Goal: Information Seeking & Learning: Learn about a topic

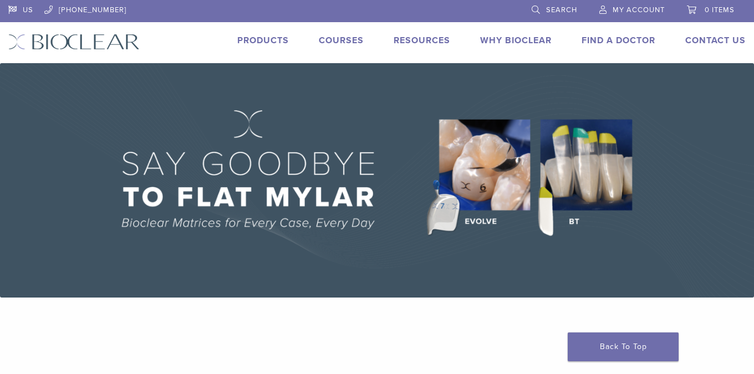
click at [273, 38] on link "Products" at bounding box center [263, 40] width 52 height 11
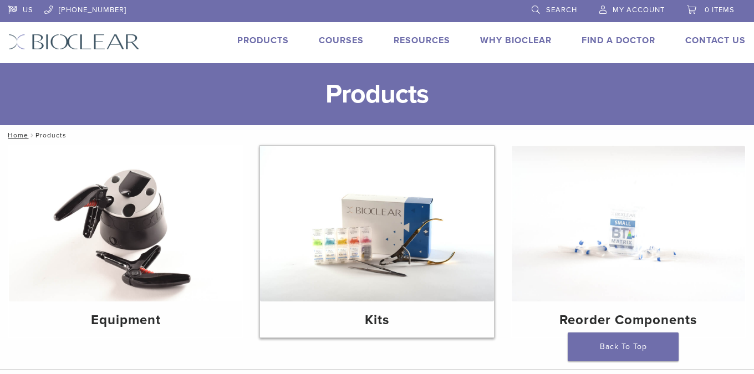
click at [411, 237] on img at bounding box center [376, 224] width 233 height 156
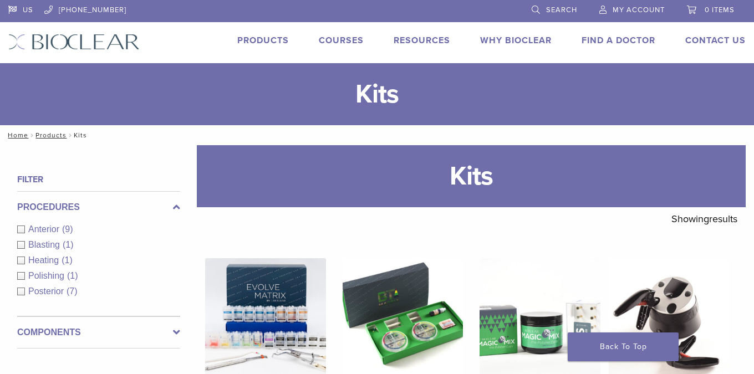
click at [338, 38] on link "Courses" at bounding box center [341, 40] width 45 height 11
click at [340, 43] on link "Courses" at bounding box center [341, 40] width 45 height 11
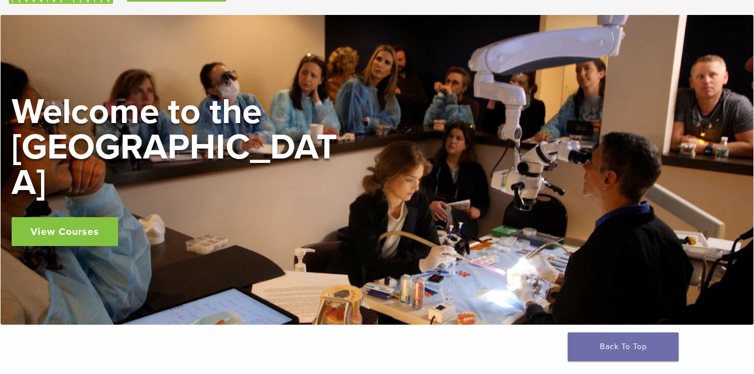
scroll to position [73, 0]
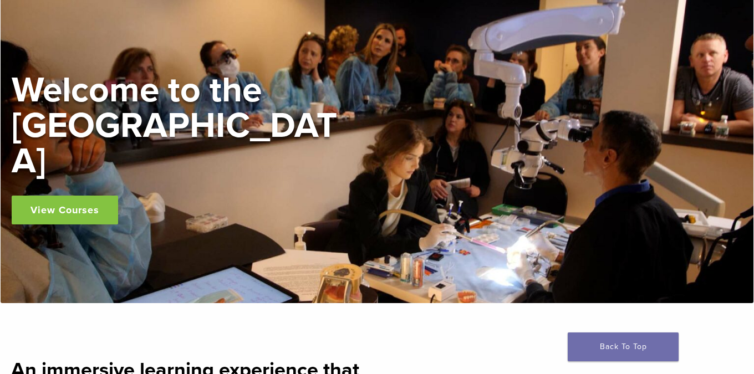
click at [78, 196] on link "View Courses" at bounding box center [65, 210] width 106 height 29
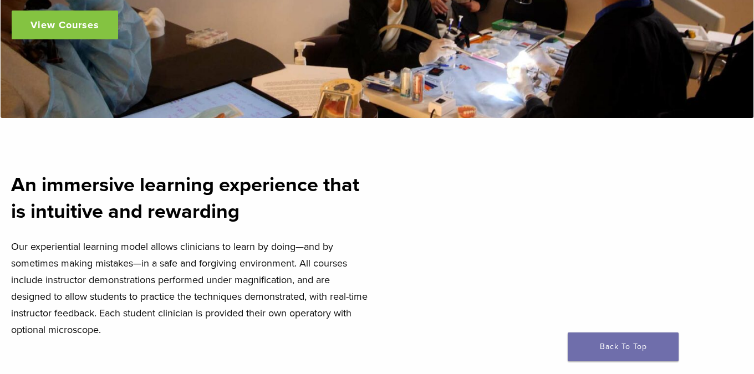
scroll to position [0, 0]
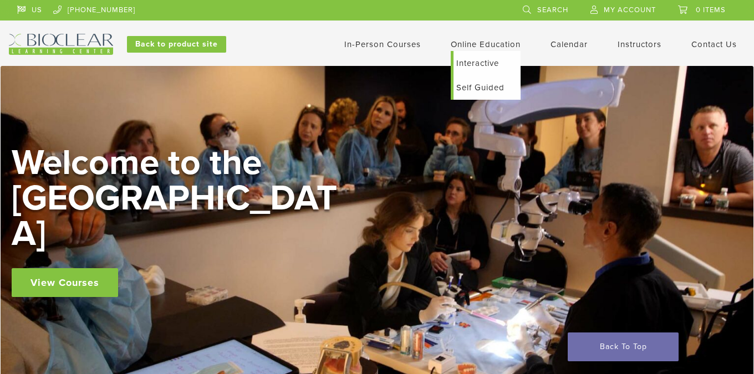
click at [479, 45] on link "Online Education" at bounding box center [486, 44] width 70 height 10
click at [466, 85] on link "Self Guided" at bounding box center [487, 87] width 67 height 24
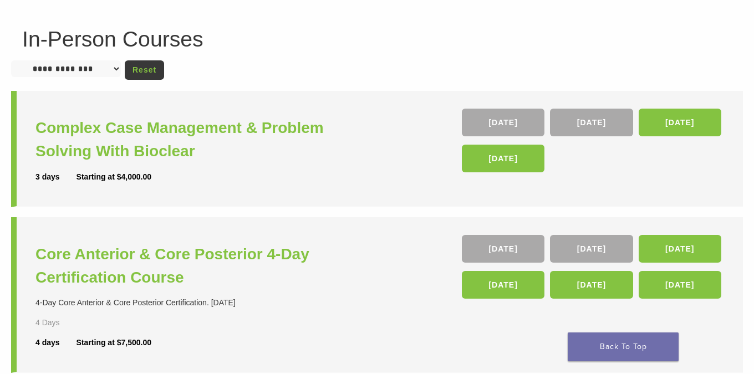
scroll to position [73, 0]
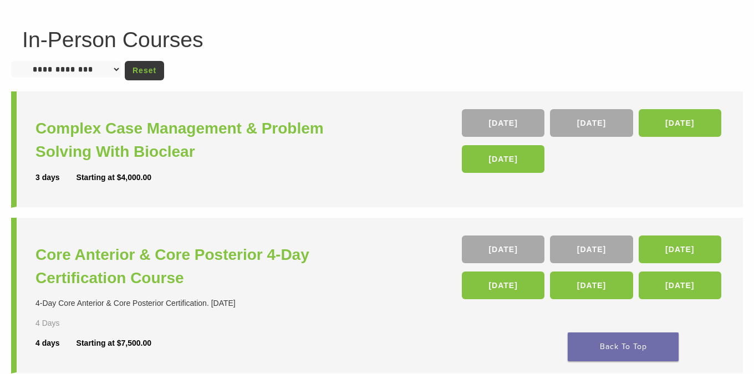
click at [89, 68] on select "**********" at bounding box center [66, 69] width 110 height 17
click at [391, 84] on div "**********" at bounding box center [377, 380] width 732 height 703
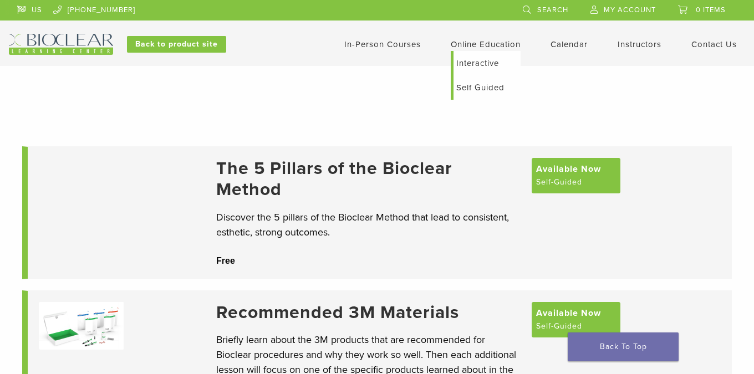
click at [470, 65] on link "Interactive" at bounding box center [487, 63] width 67 height 24
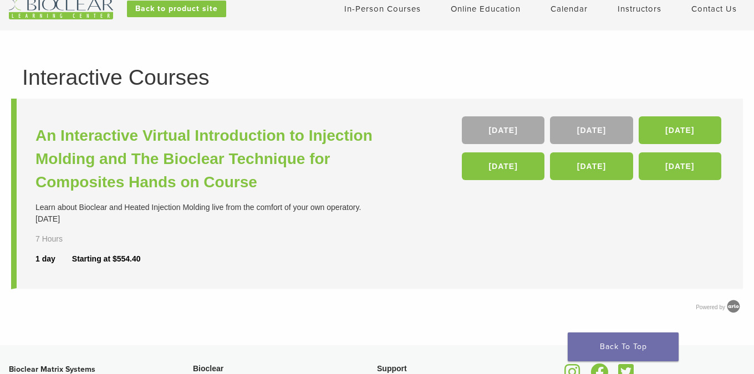
scroll to position [34, 0]
